Goal: Information Seeking & Learning: Learn about a topic

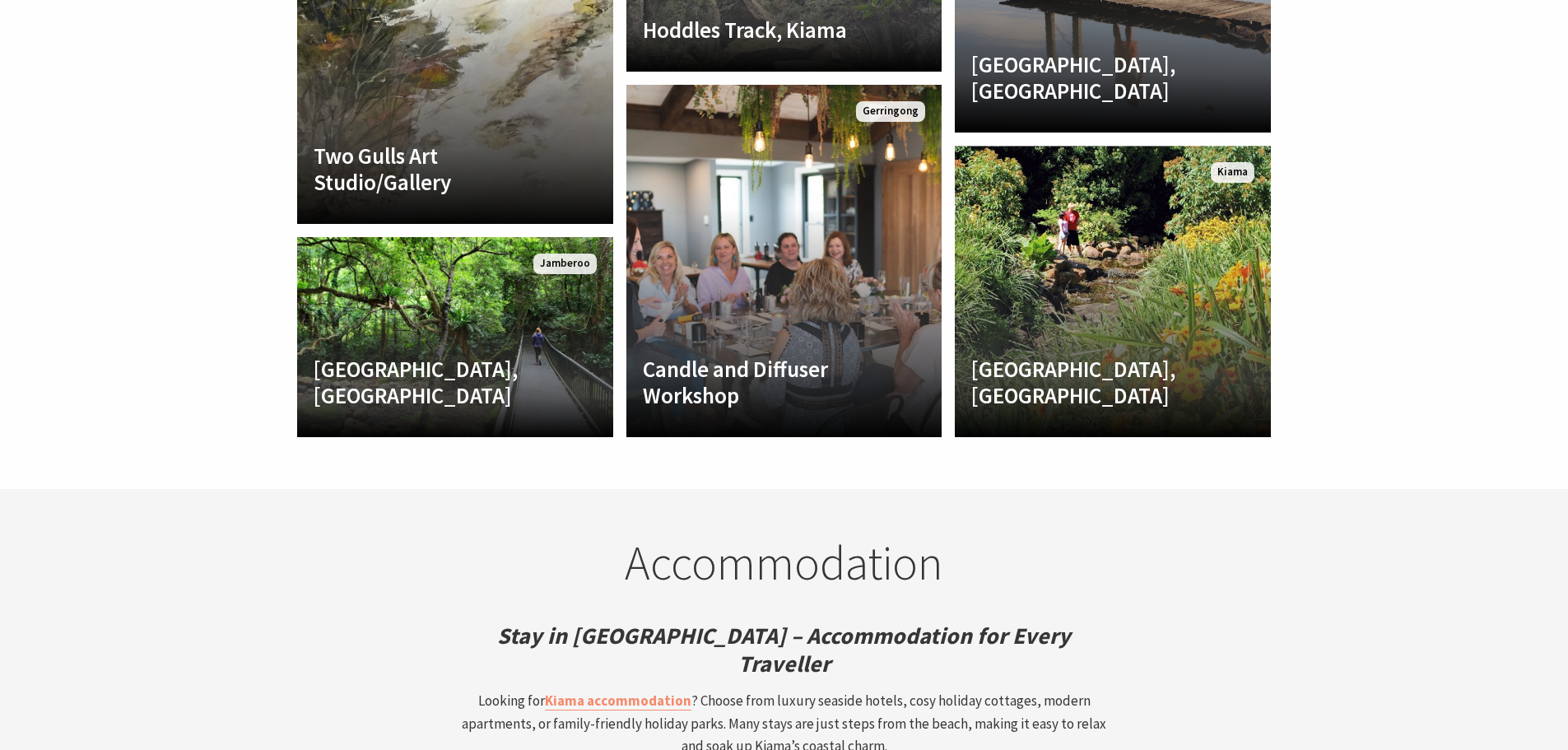
scroll to position [3982, 0]
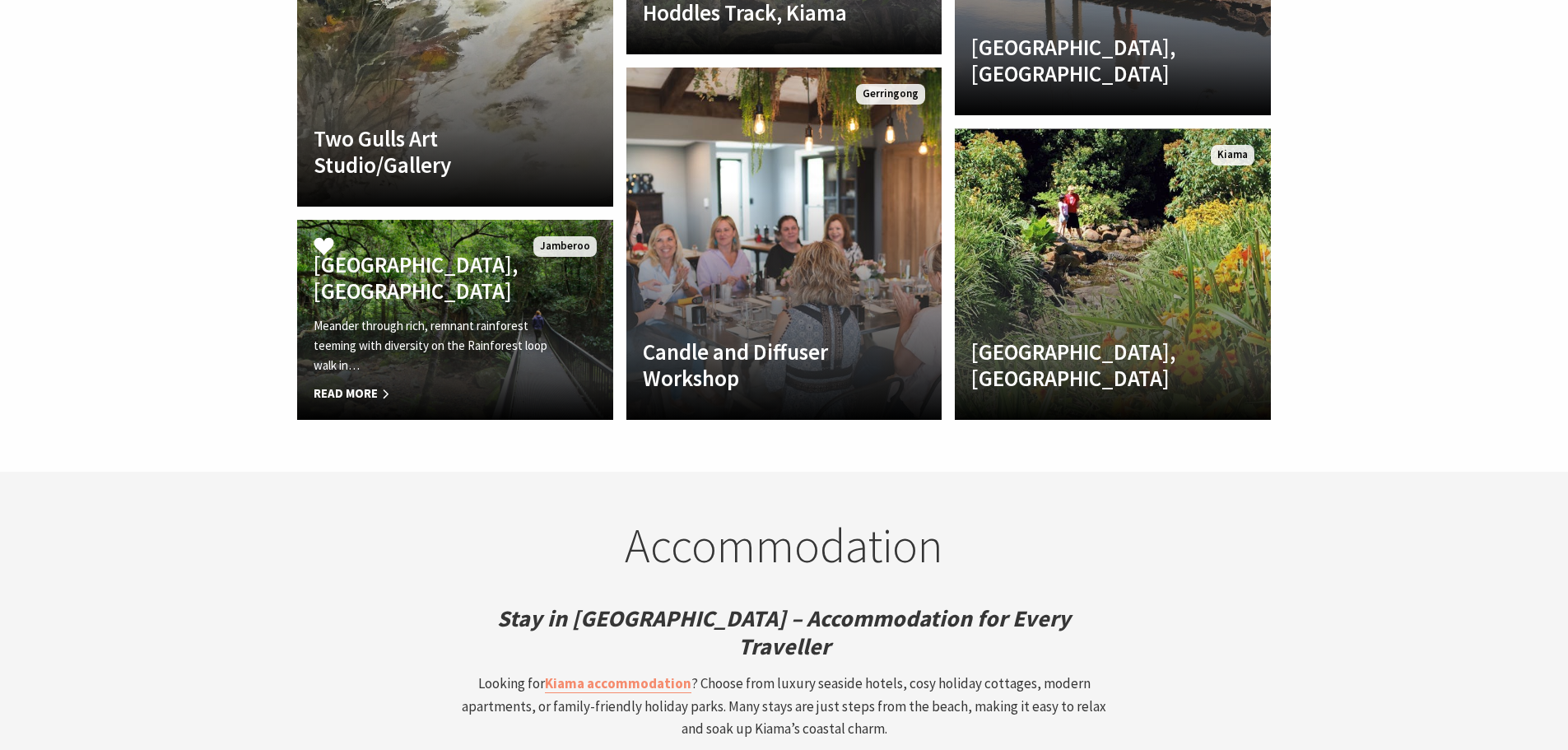
click at [511, 251] on h4 "Rainforest Loop Walk, Budderoo National Park" at bounding box center [431, 277] width 235 height 53
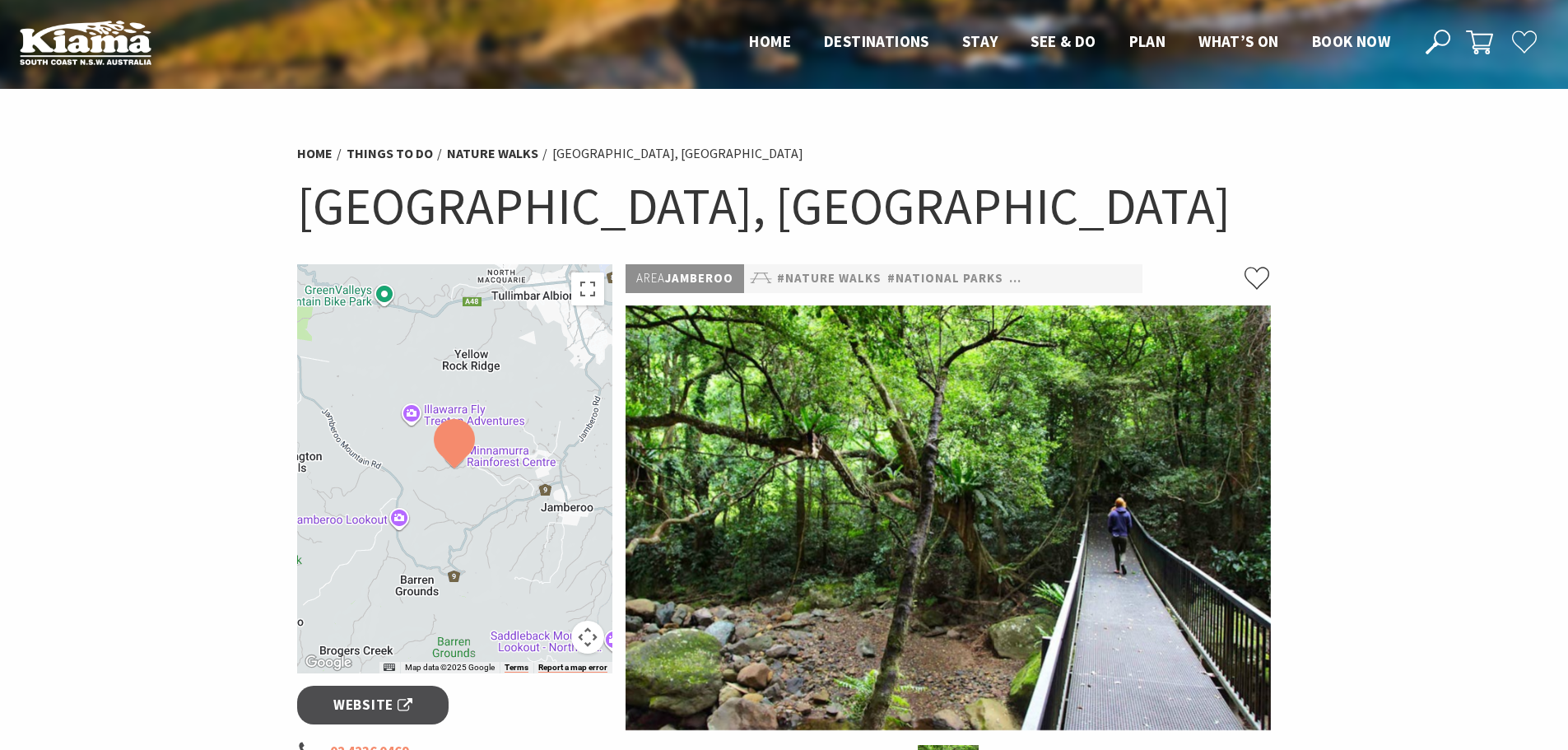
click at [545, 660] on div at bounding box center [455, 468] width 316 height 410
click at [554, 480] on div at bounding box center [455, 468] width 316 height 410
click at [582, 305] on button "Toggle fullscreen view" at bounding box center [588, 288] width 33 height 33
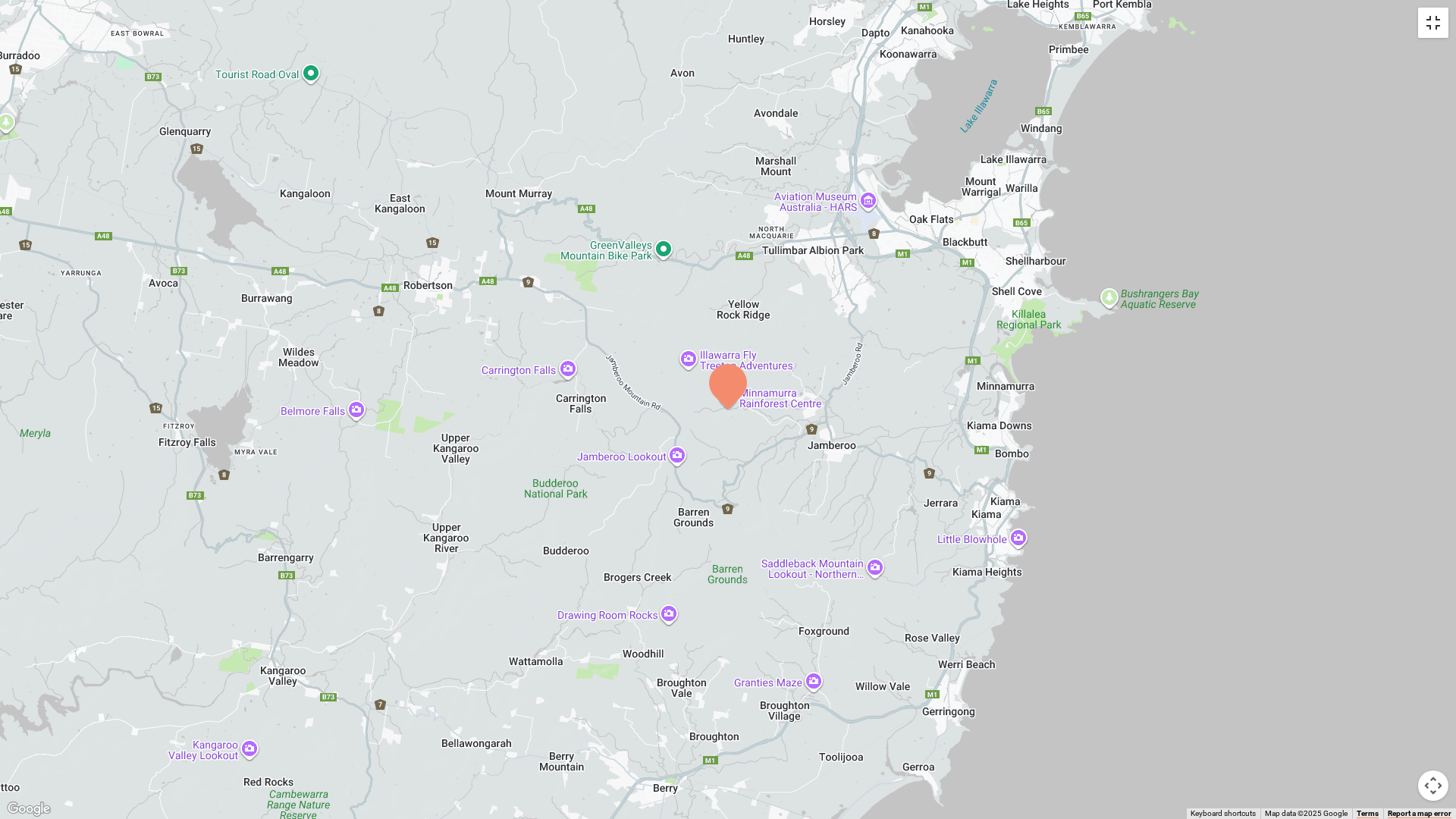
click at [1423, 28] on button "Toggle fullscreen view" at bounding box center [1432, 22] width 30 height 30
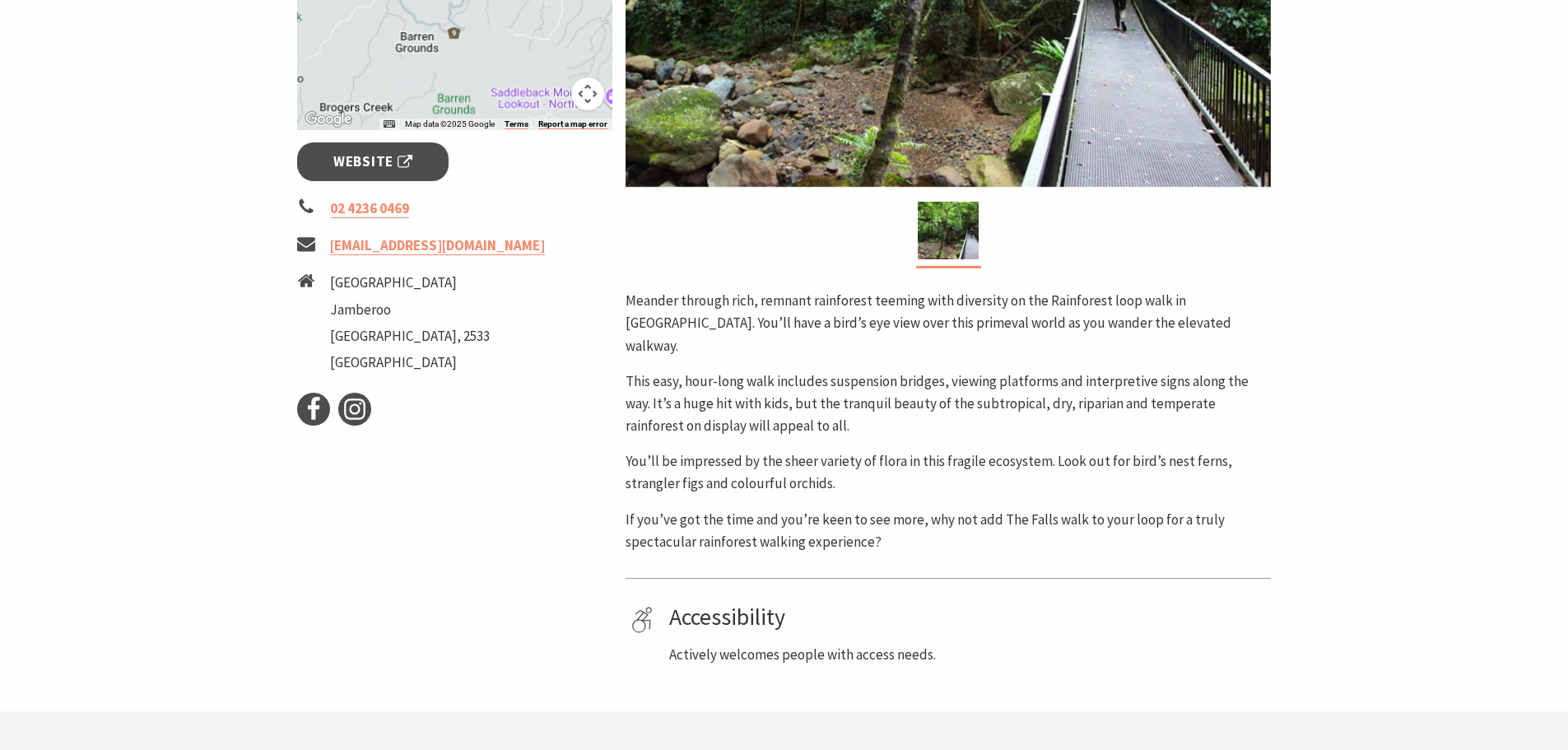
scroll to position [123, 0]
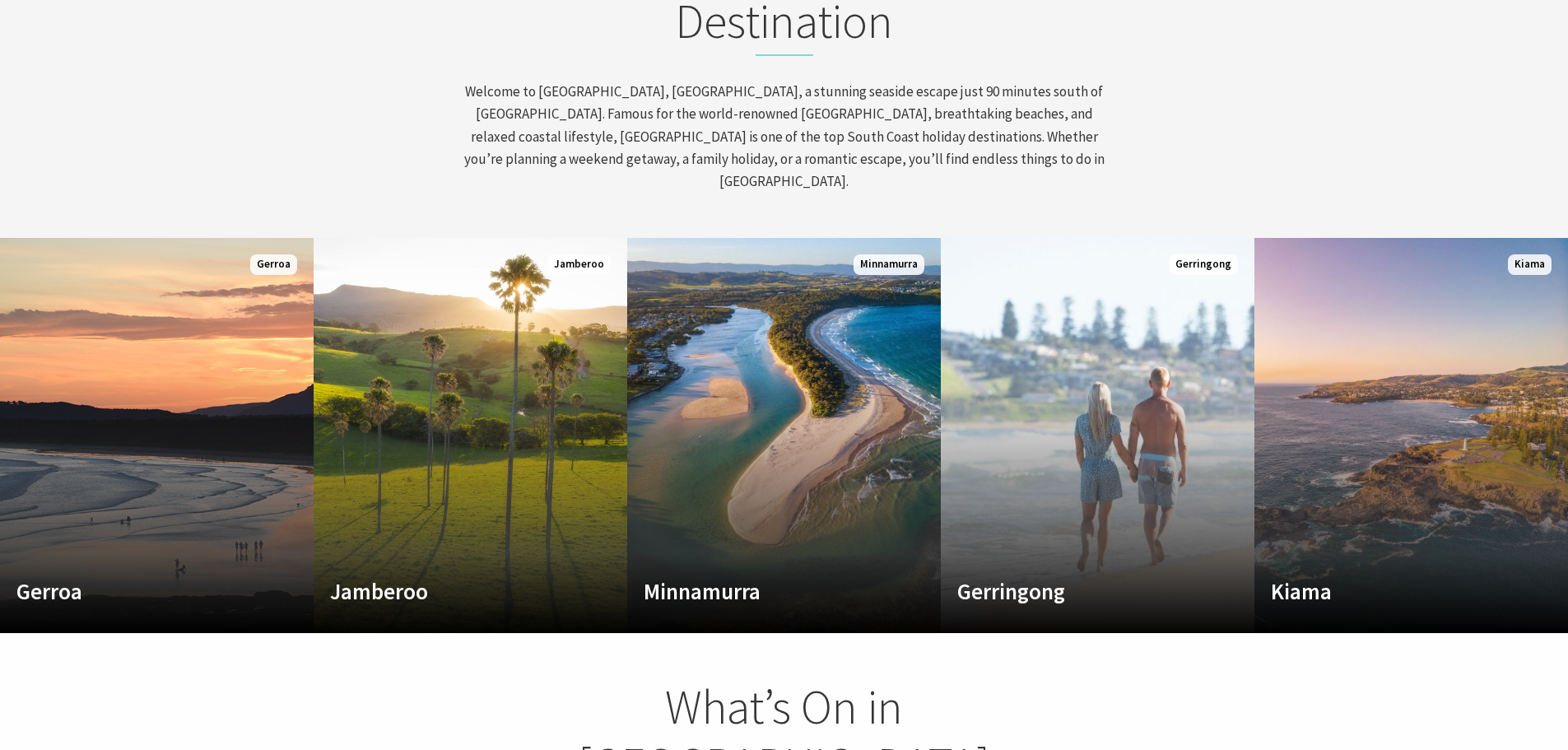
scroll to position [796, 0]
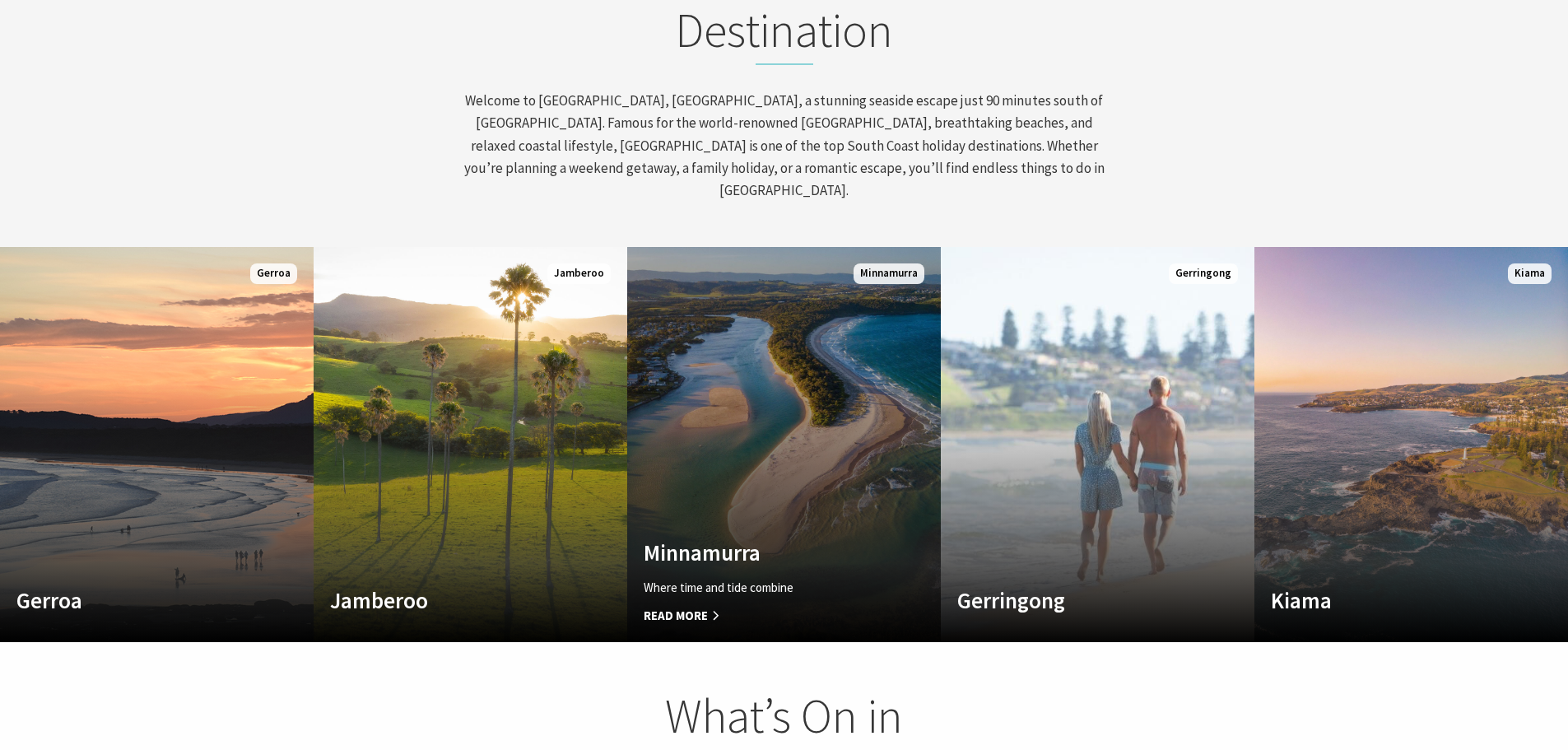
click at [817, 429] on link "Custom Image Used Minnamurra Where time and tide combine Read More Minnamurra" at bounding box center [784, 445] width 313 height 396
